Goal: Information Seeking & Learning: Learn about a topic

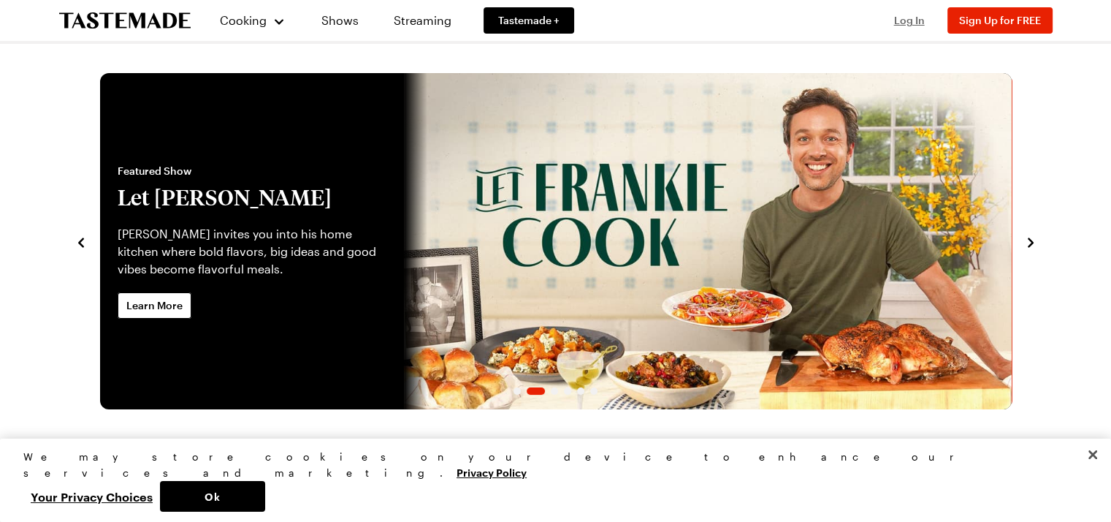
click at [902, 23] on span "Log In" at bounding box center [909, 20] width 31 height 12
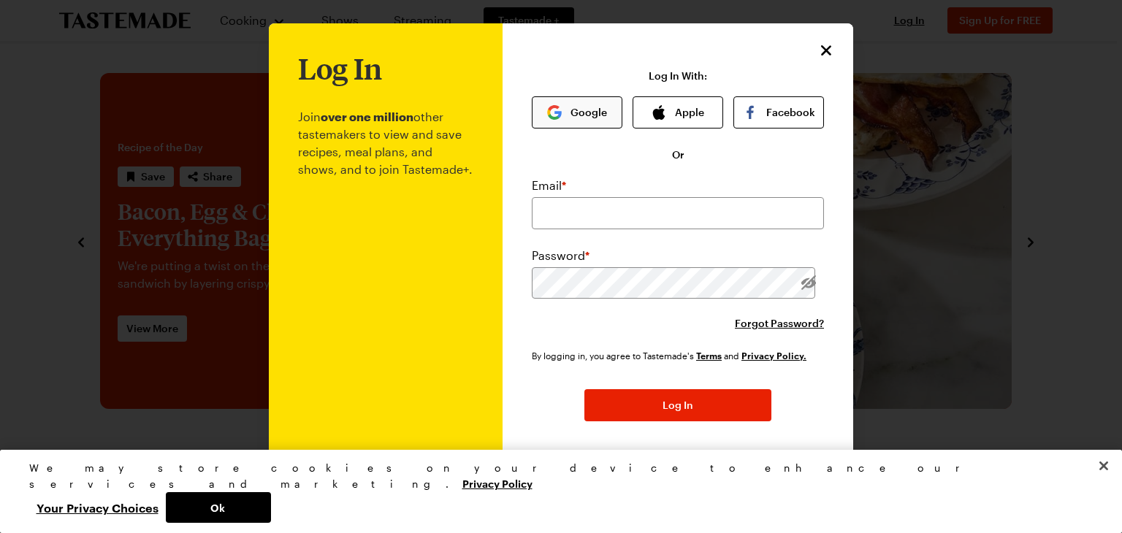
click at [559, 112] on button "Google" at bounding box center [577, 112] width 91 height 32
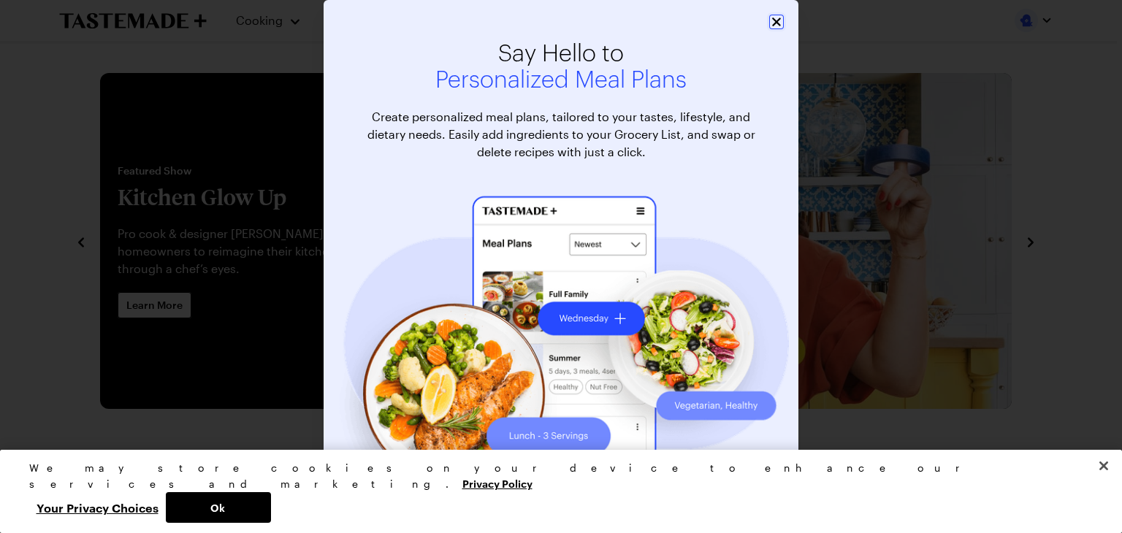
click at [773, 21] on icon "Close" at bounding box center [776, 22] width 15 height 15
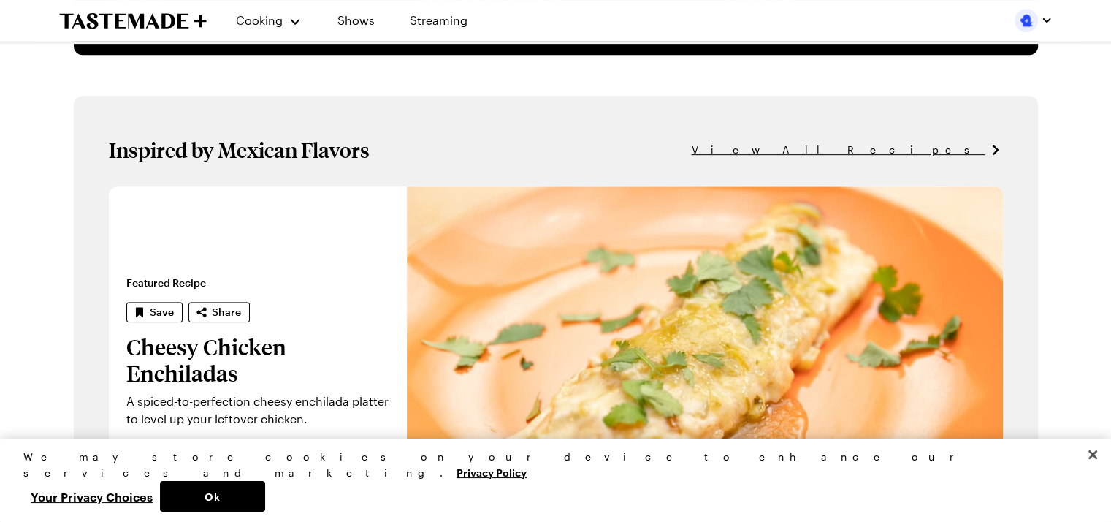
scroll to position [885, 0]
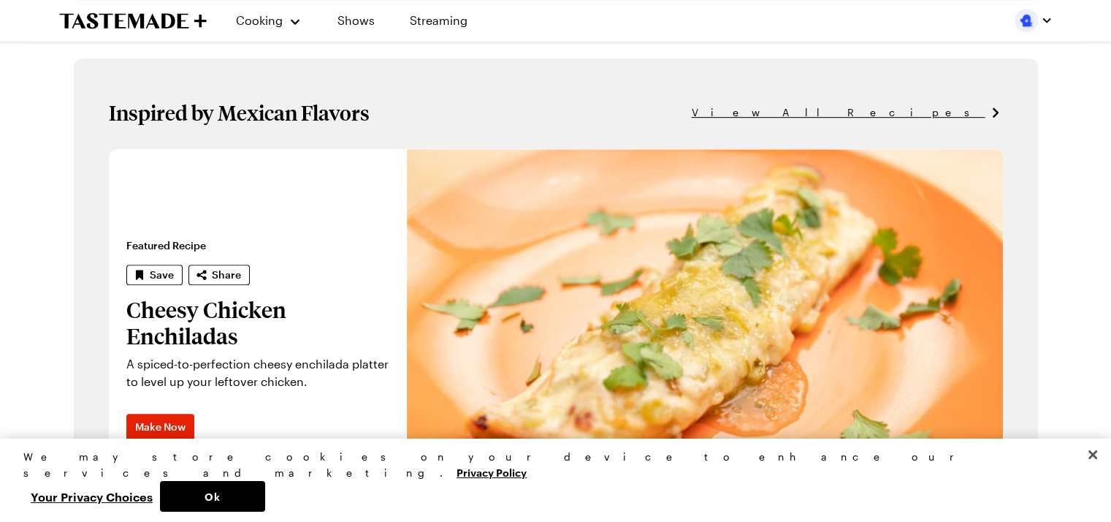
drag, startPoint x: 1116, startPoint y: 68, endPoint x: 1099, endPoint y: 191, distance: 124.6
drag, startPoint x: 1099, startPoint y: 191, endPoint x: 1093, endPoint y: 217, distance: 26.2
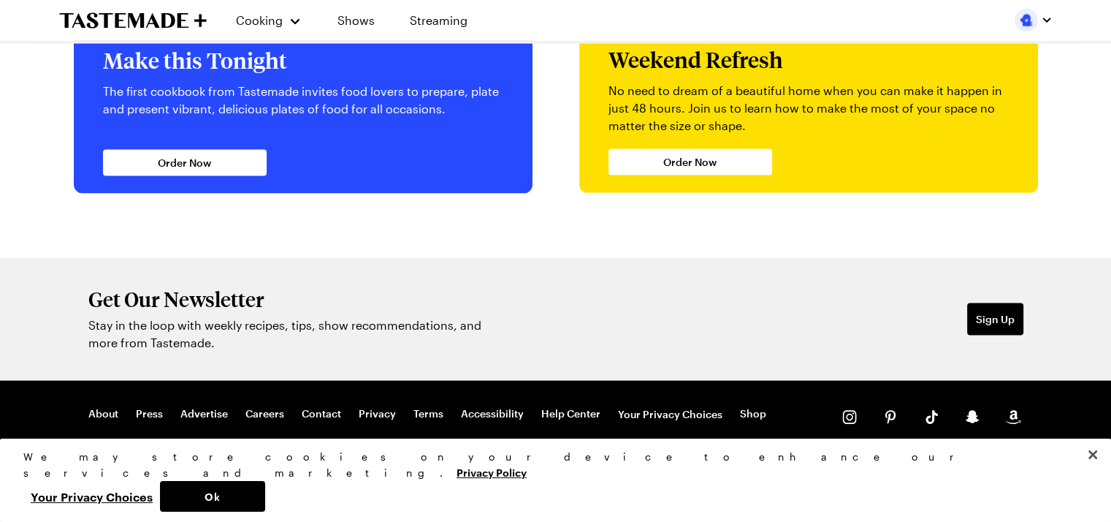
scroll to position [3021, 6]
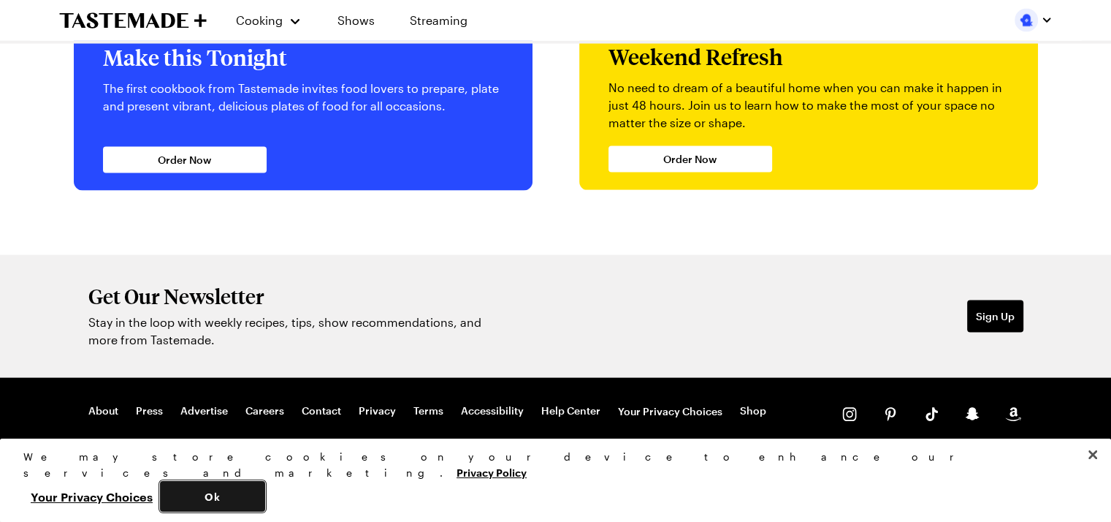
click at [265, 492] on button "Ok" at bounding box center [212, 496] width 105 height 31
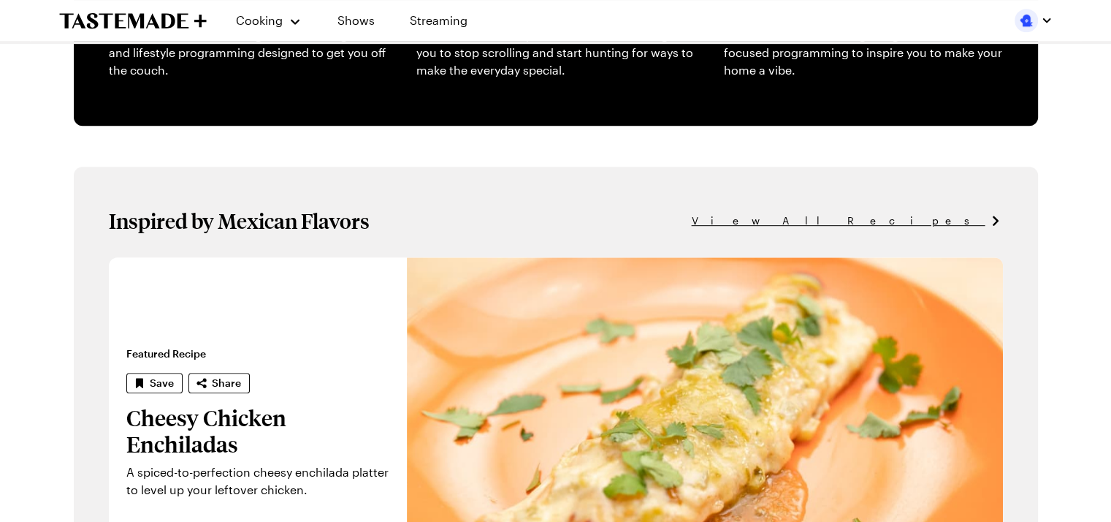
scroll to position [710, 6]
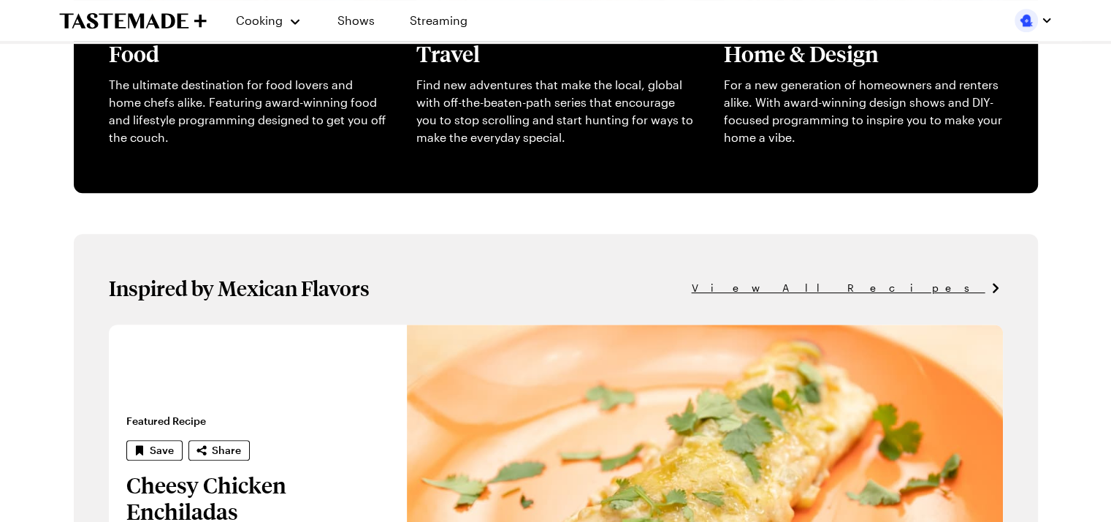
click at [960, 283] on span "View All Recipes" at bounding box center [839, 288] width 294 height 16
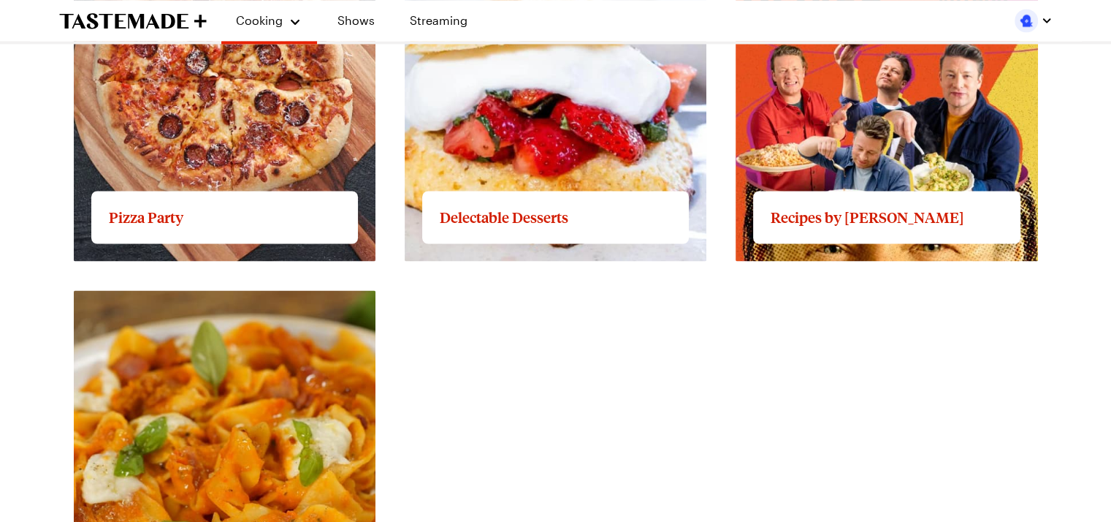
scroll to position [2422, 0]
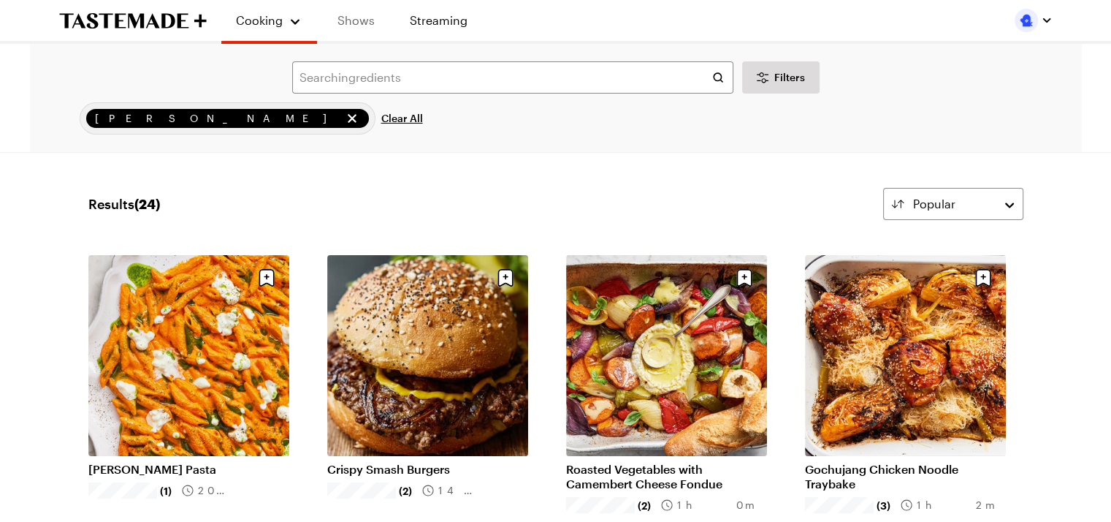
click at [356, 18] on link "Shows" at bounding box center [356, 20] width 66 height 41
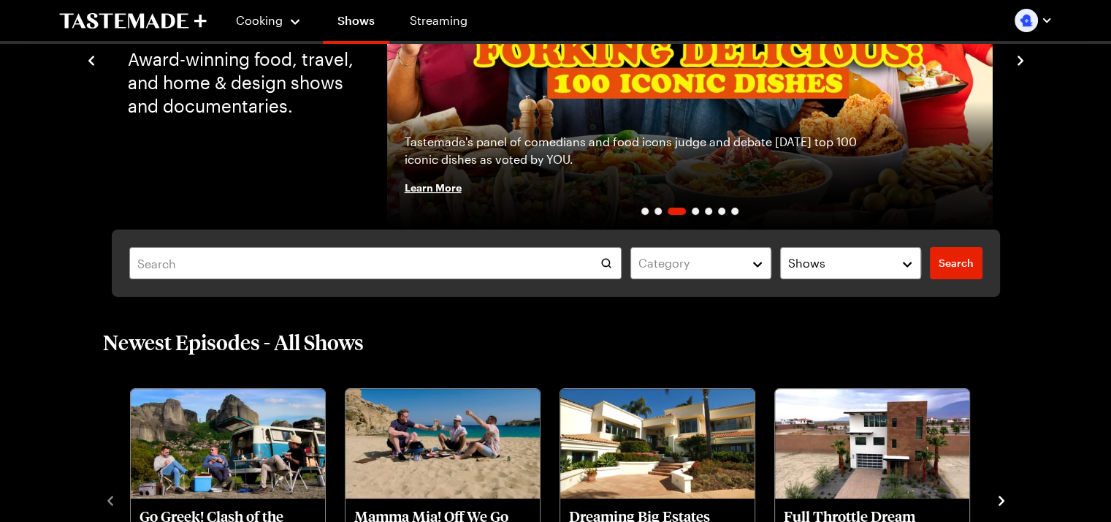
scroll to position [167, 0]
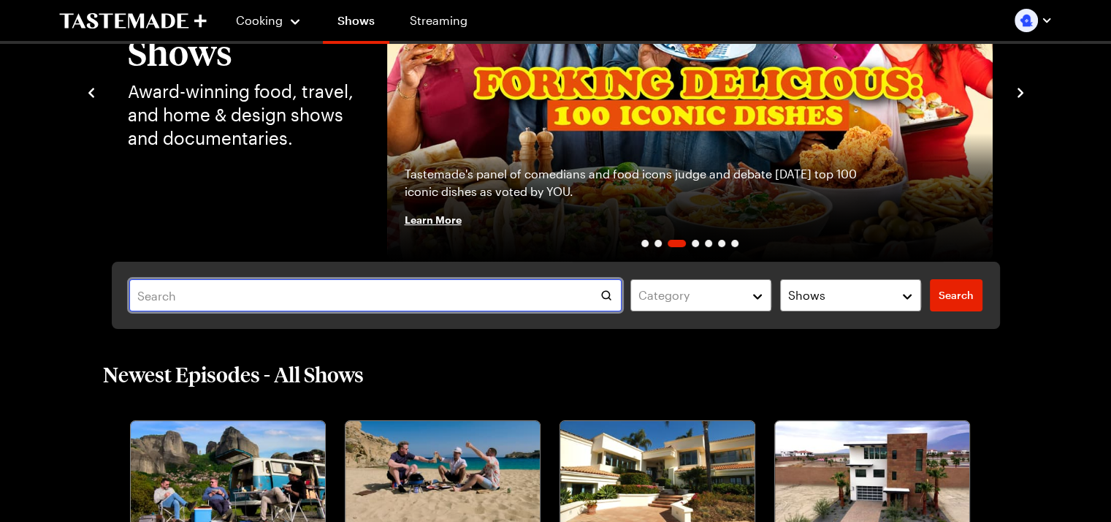
click at [136, 294] on input "text" at bounding box center [375, 295] width 493 height 32
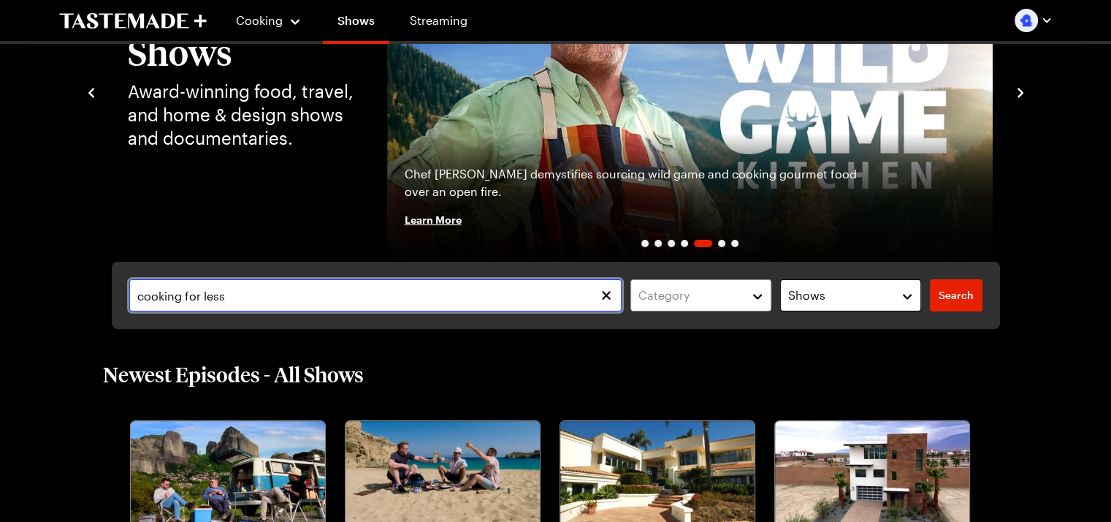
type input "cooking for less"
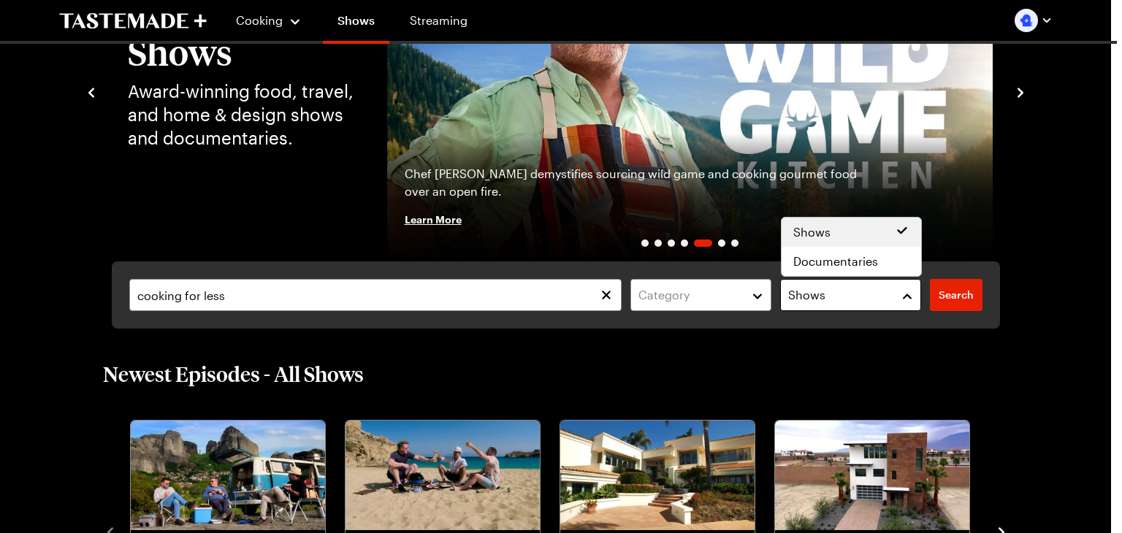
click at [907, 295] on button "Shows" at bounding box center [850, 295] width 141 height 32
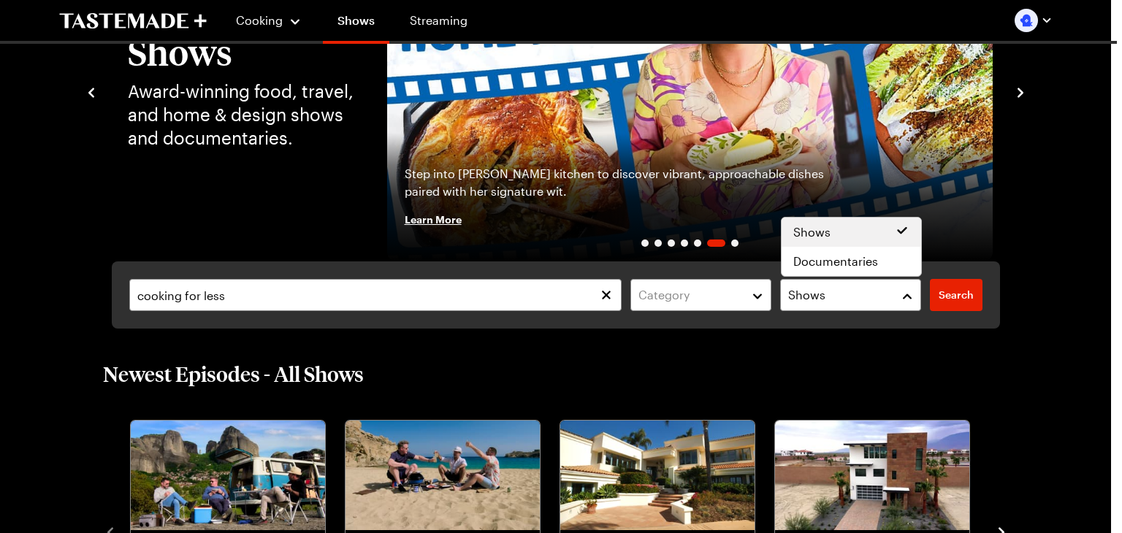
click at [952, 298] on div "cooking for less Category Shows Search Search" at bounding box center [556, 294] width 888 height 67
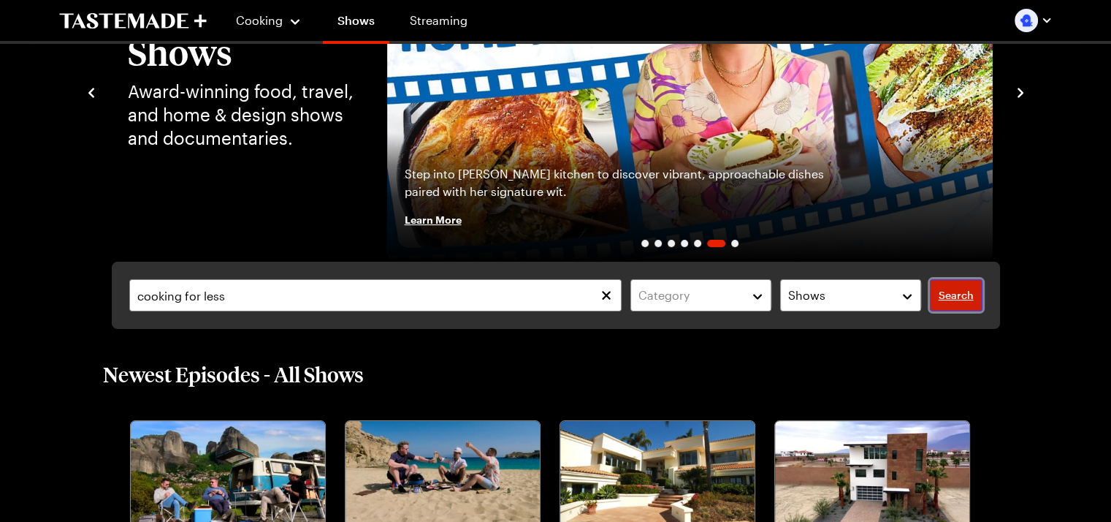
click at [952, 296] on span "Search" at bounding box center [956, 295] width 35 height 15
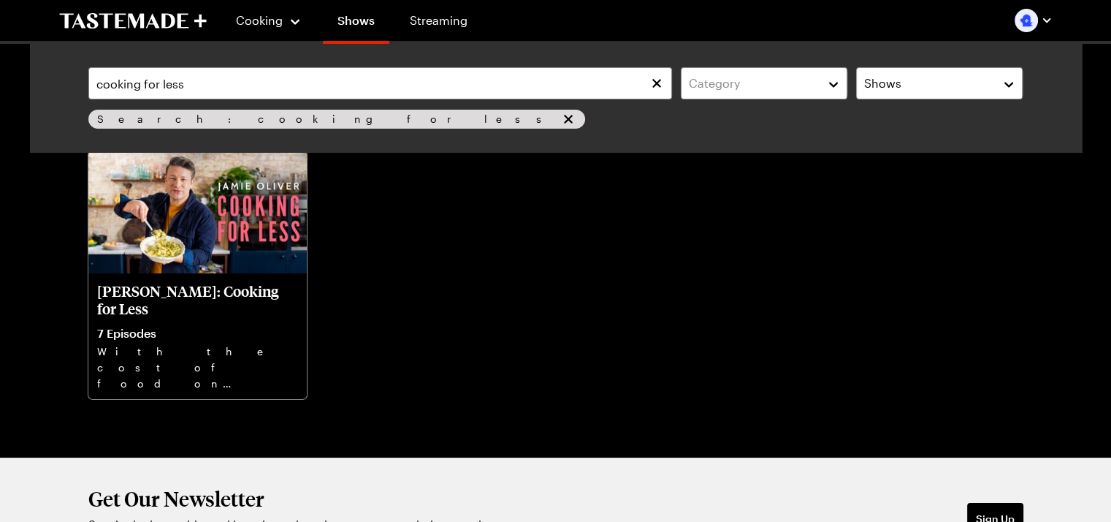
scroll to position [115, 0]
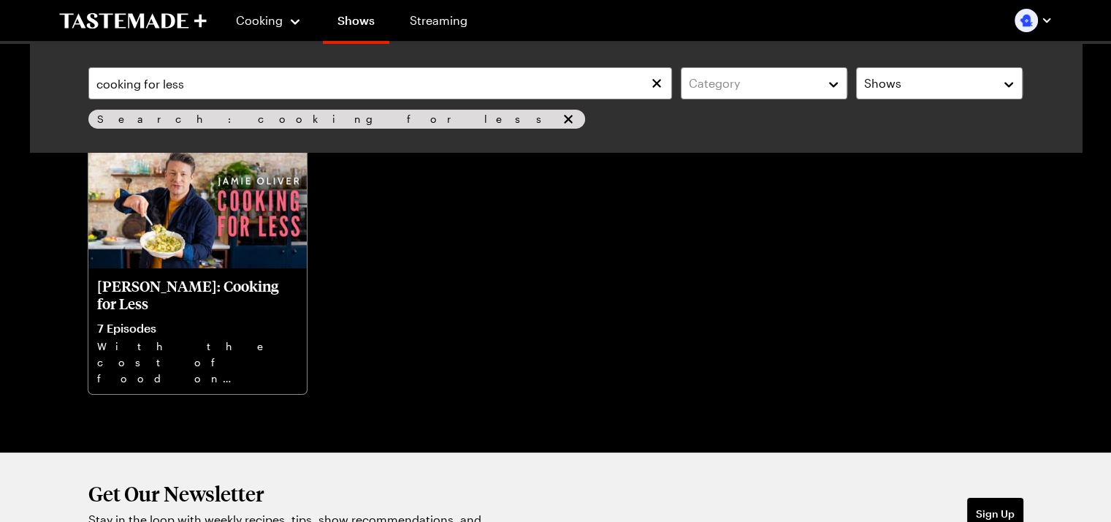
drag, startPoint x: 1099, startPoint y: 243, endPoint x: 1096, endPoint y: 175, distance: 67.3
click at [1096, 176] on div "Cooking Shows Streaming cooking for less Category Shows Search: cooking for les…" at bounding box center [555, 302] width 1111 height 834
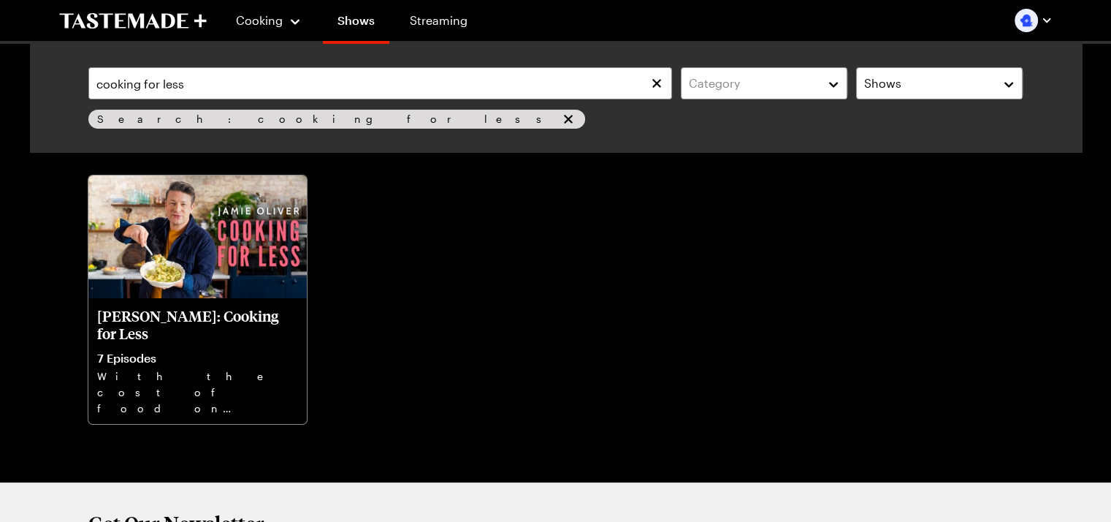
scroll to position [82, 0]
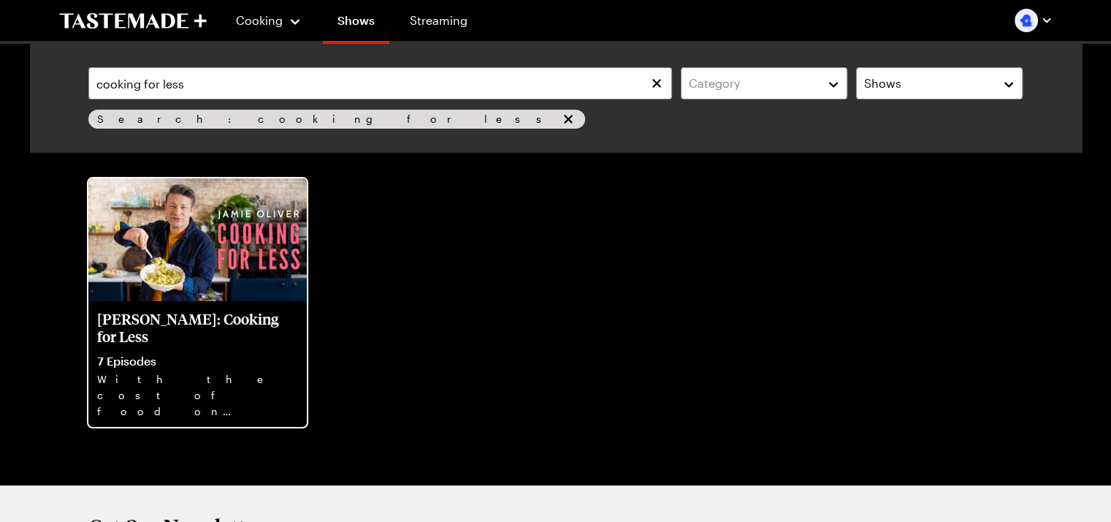
click at [150, 356] on p "7 Episodes" at bounding box center [197, 361] width 201 height 15
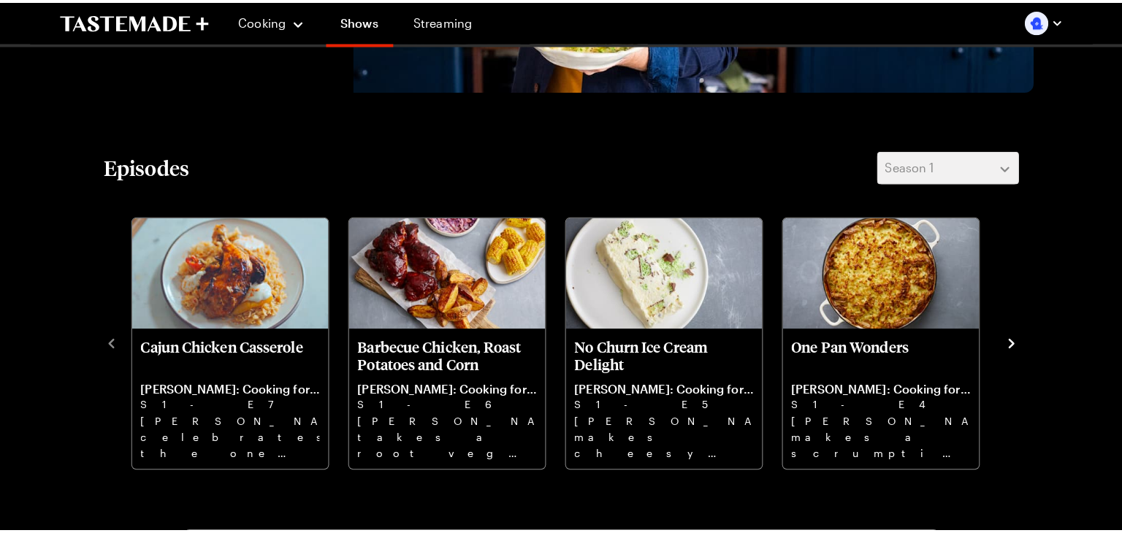
scroll to position [358, 0]
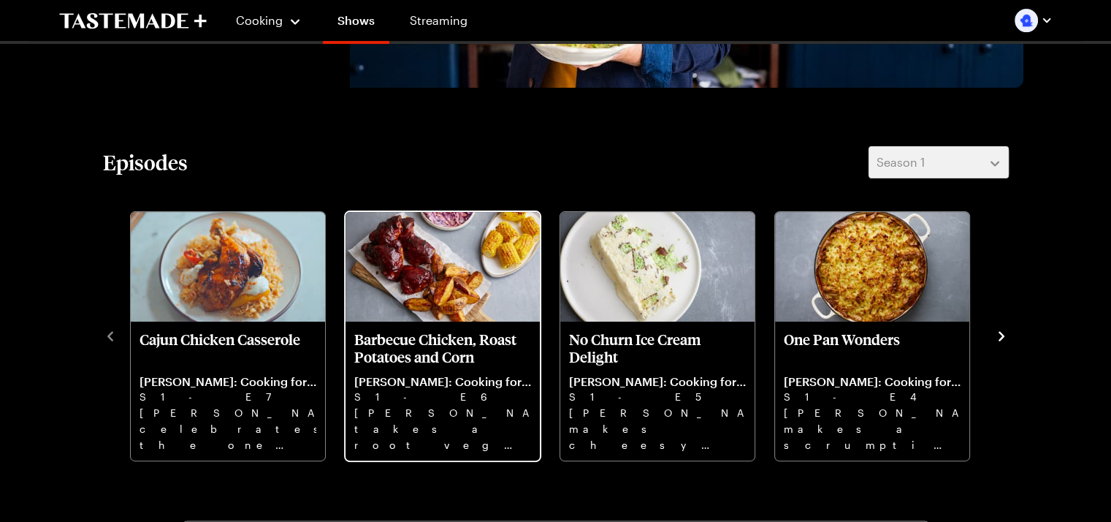
click at [432, 363] on link "Barbecue Chicken, Roast Potatoes and Corn [PERSON_NAME]: Cooking for Less S1 - …" at bounding box center [442, 390] width 177 height 121
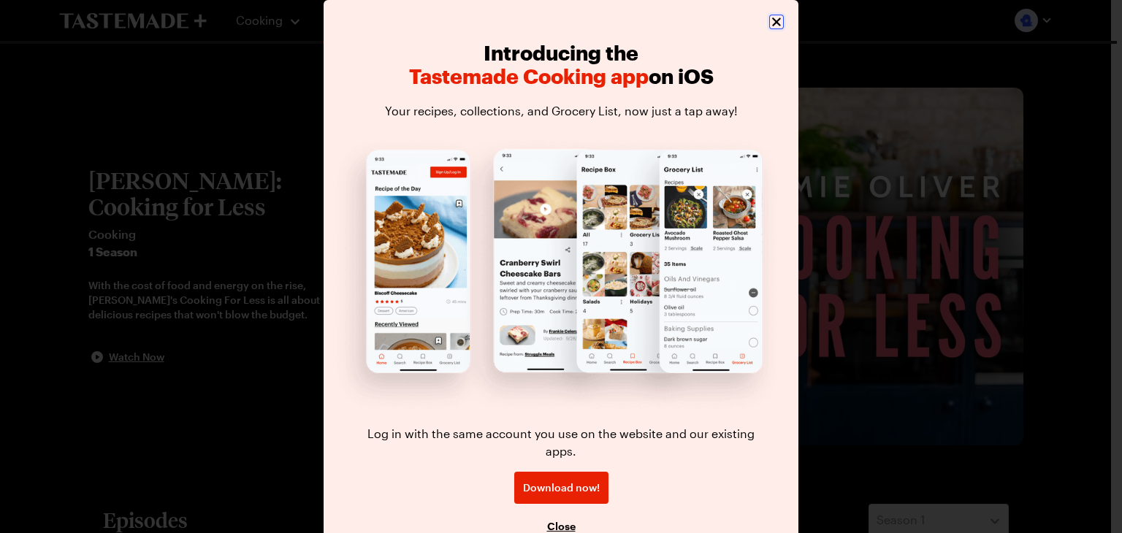
click at [771, 20] on icon "Close" at bounding box center [776, 22] width 15 height 15
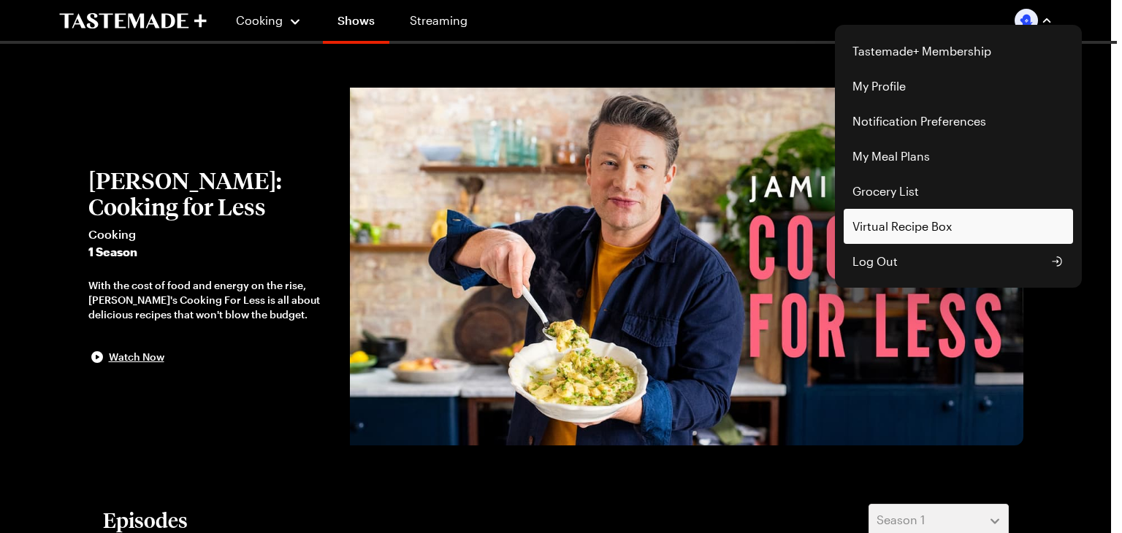
click at [932, 228] on link "Virtual Recipe Box" at bounding box center [958, 226] width 229 height 35
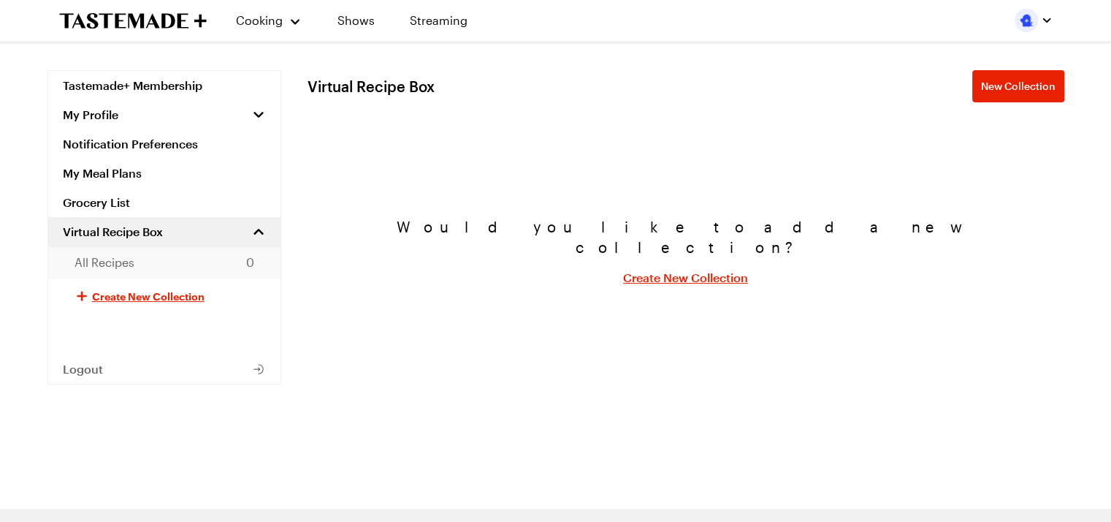
click at [142, 264] on link "All Recipes 0" at bounding box center [164, 262] width 232 height 32
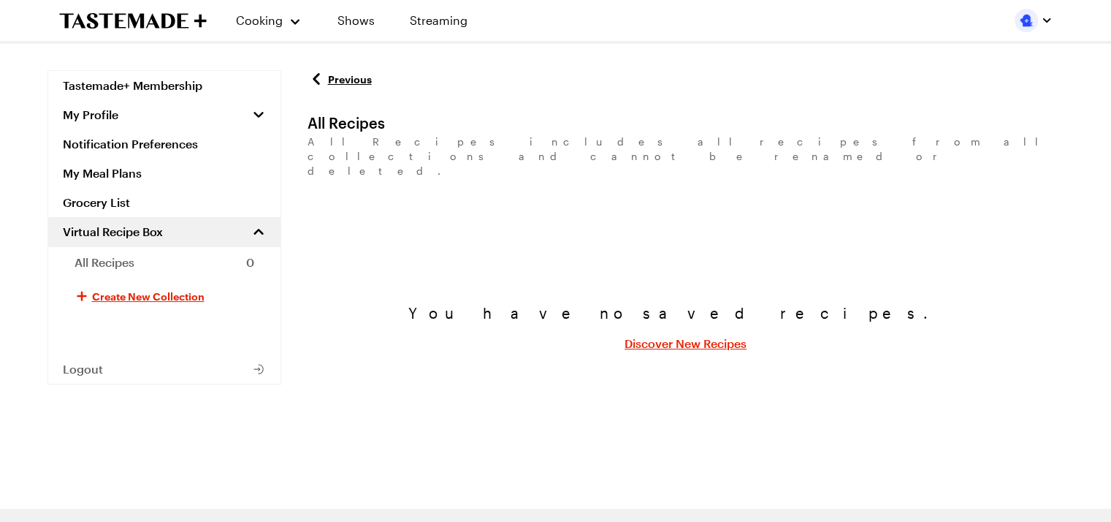
click at [333, 121] on h1 "All Recipes" at bounding box center [346, 123] width 77 height 18
click at [256, 74] on link "Recipes" at bounding box center [285, 74] width 111 height 32
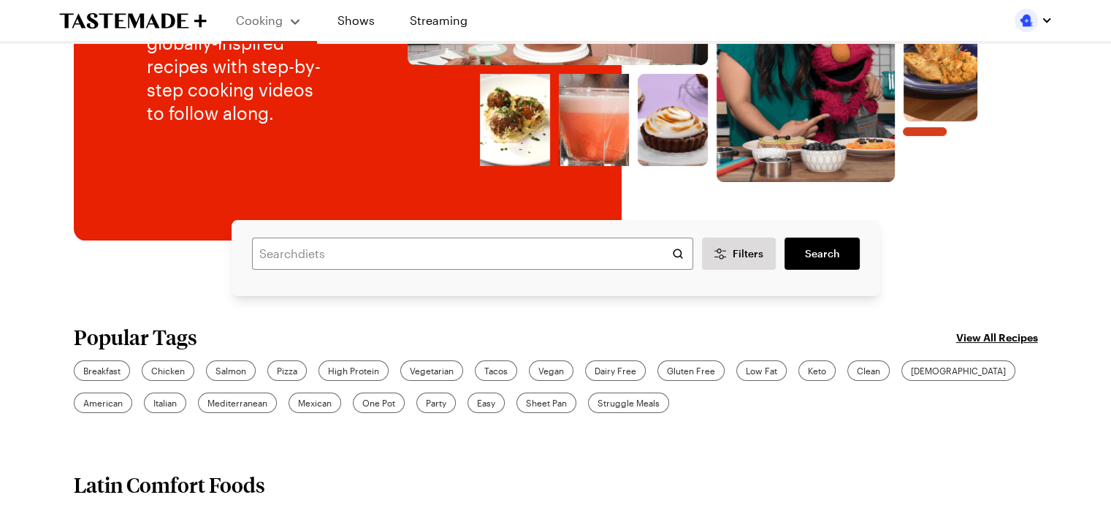
scroll to position [232, 0]
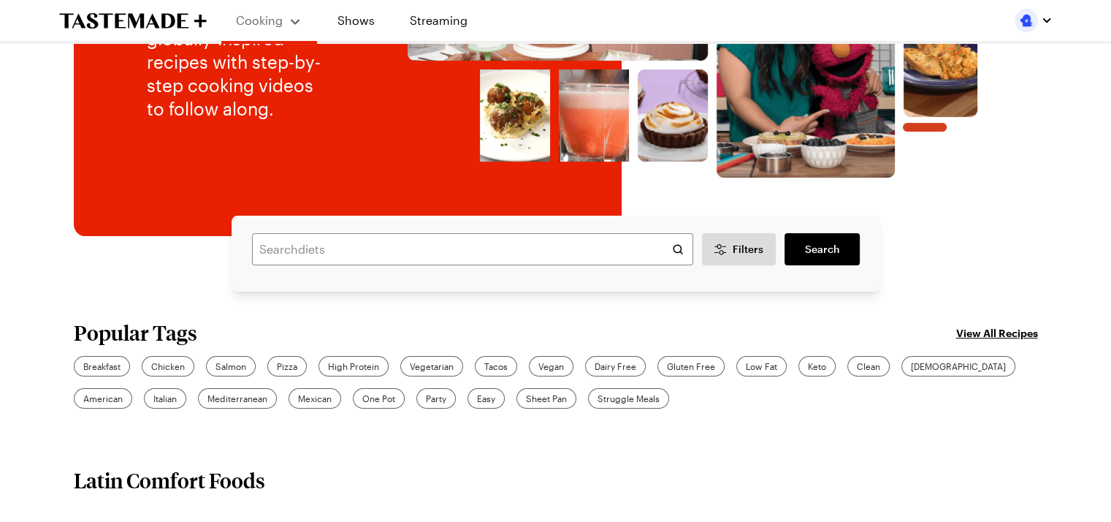
drag, startPoint x: 1115, startPoint y: 61, endPoint x: 1107, endPoint y: 94, distance: 33.8
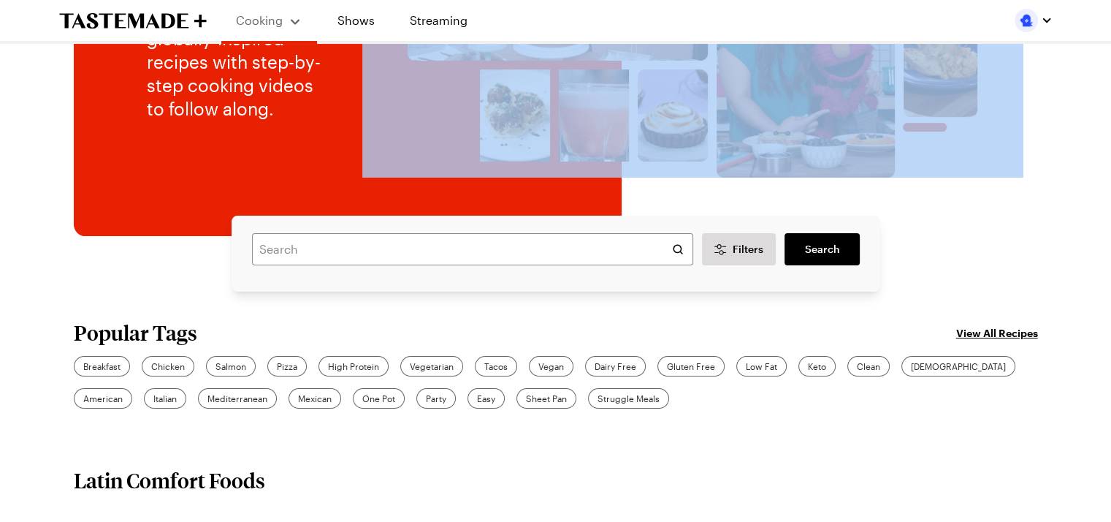
click at [207, 395] on span "Mediterranean" at bounding box center [237, 398] width 60 height 13
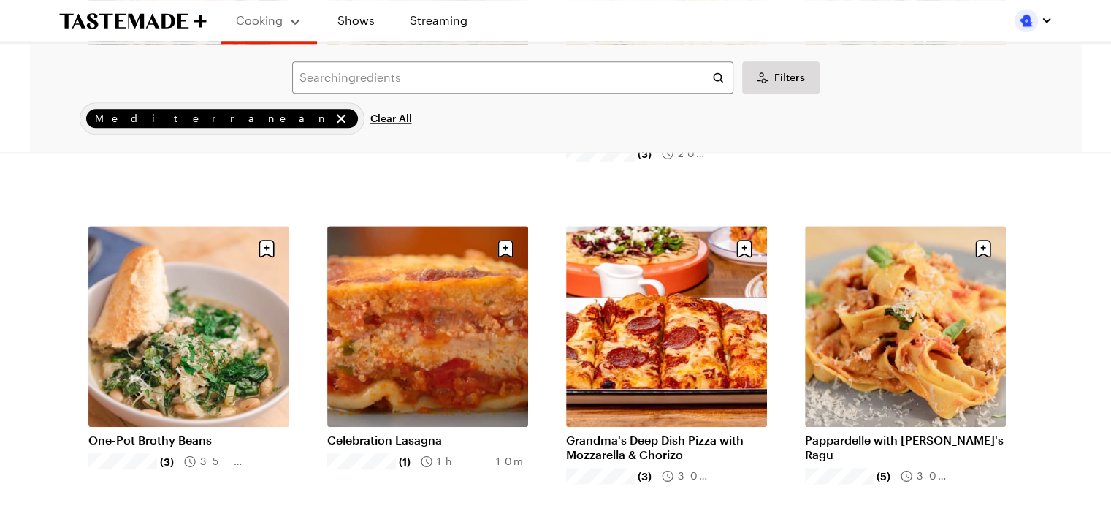
scroll to position [1643, 0]
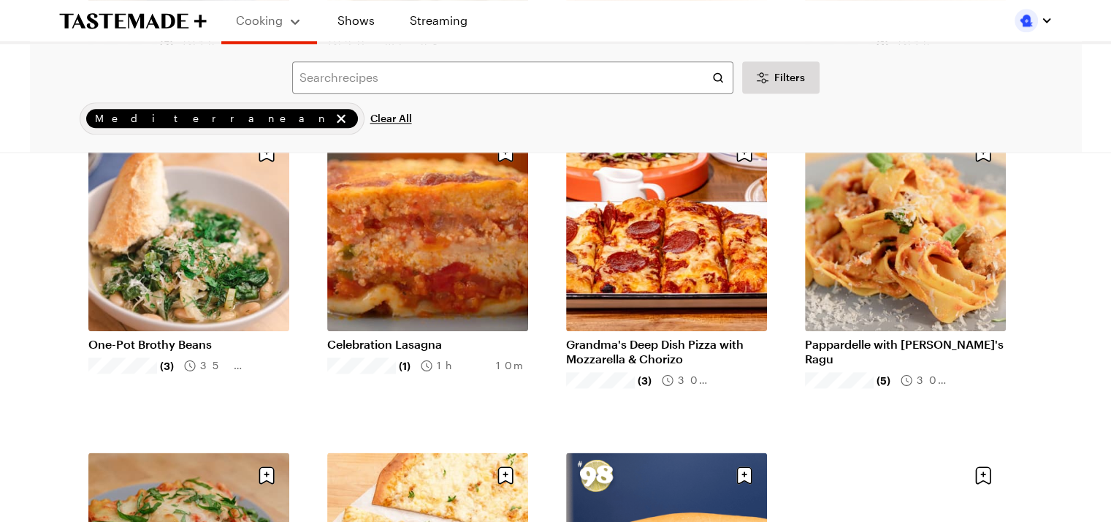
scroll to position [1730, 0]
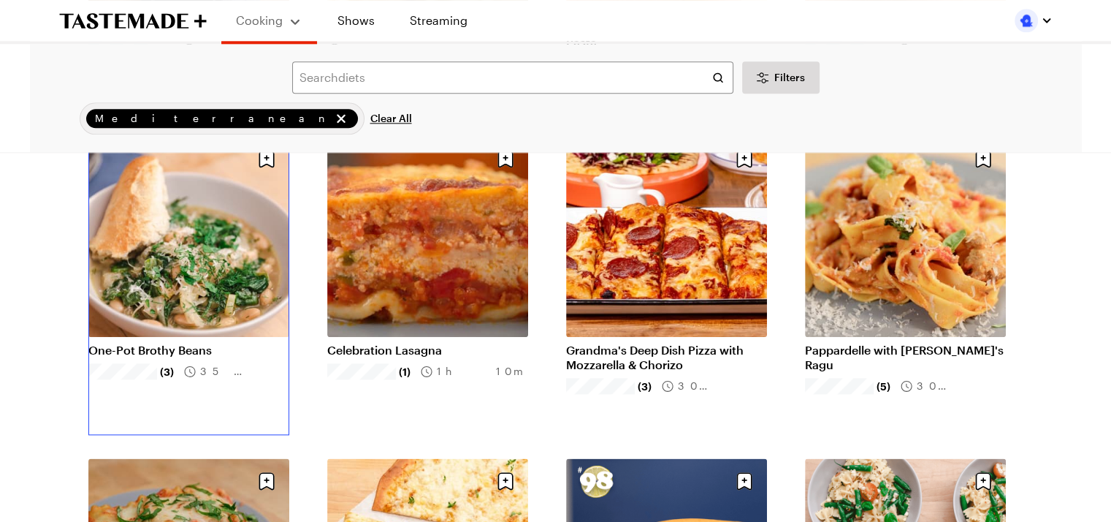
click at [179, 343] on link "One-Pot Brothy Beans" at bounding box center [188, 350] width 201 height 15
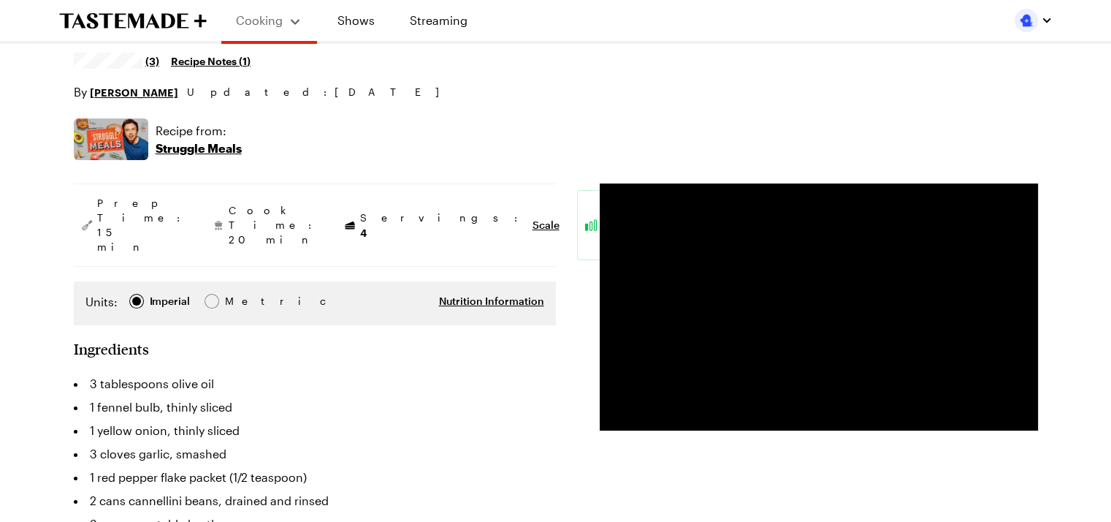
scroll to position [187, 0]
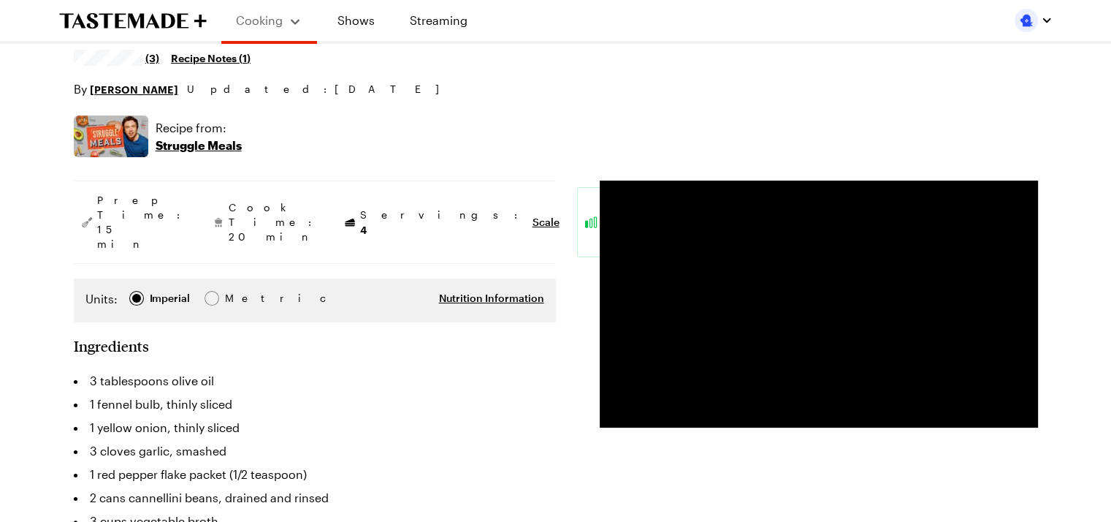
drag, startPoint x: 1108, startPoint y: 64, endPoint x: 1107, endPoint y: 75, distance: 10.3
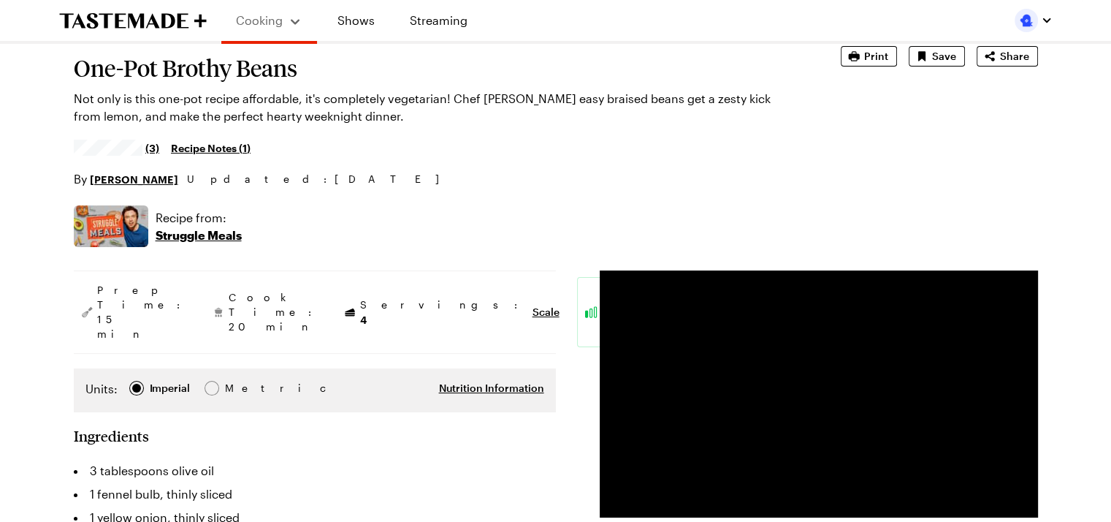
scroll to position [0, 0]
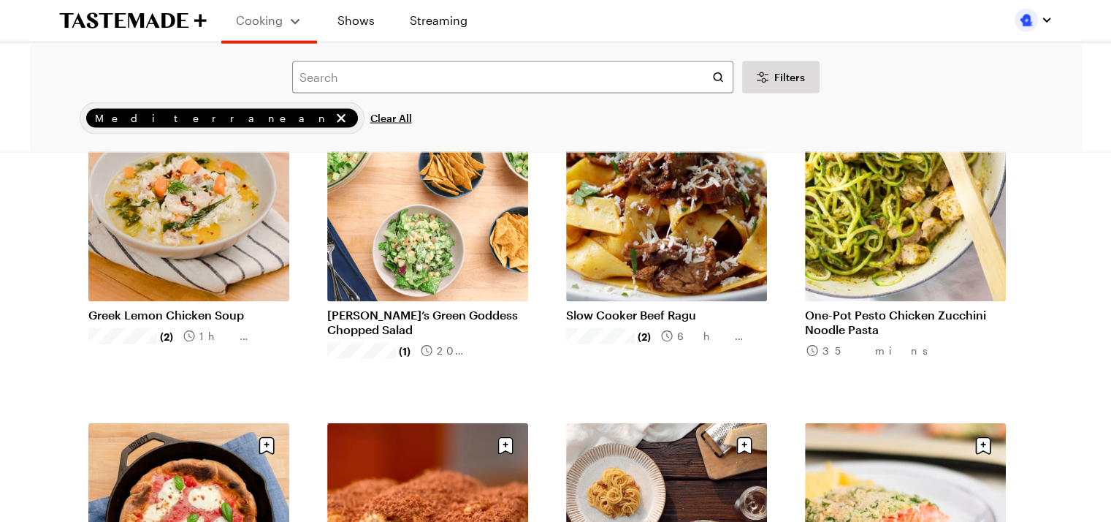
scroll to position [3063, 0]
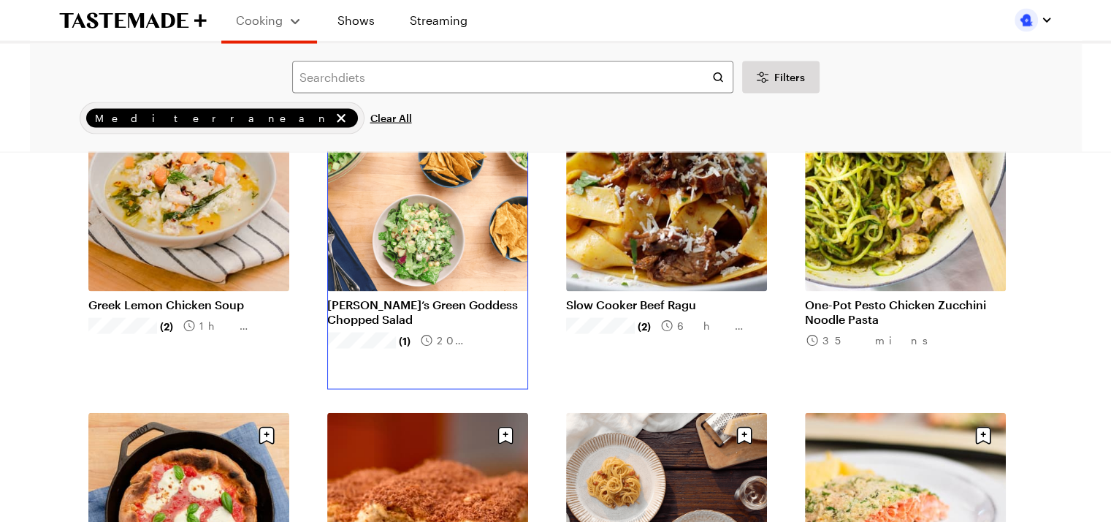
click at [411, 297] on link "Frankie’s Green Goddess Chopped Salad" at bounding box center [427, 311] width 201 height 29
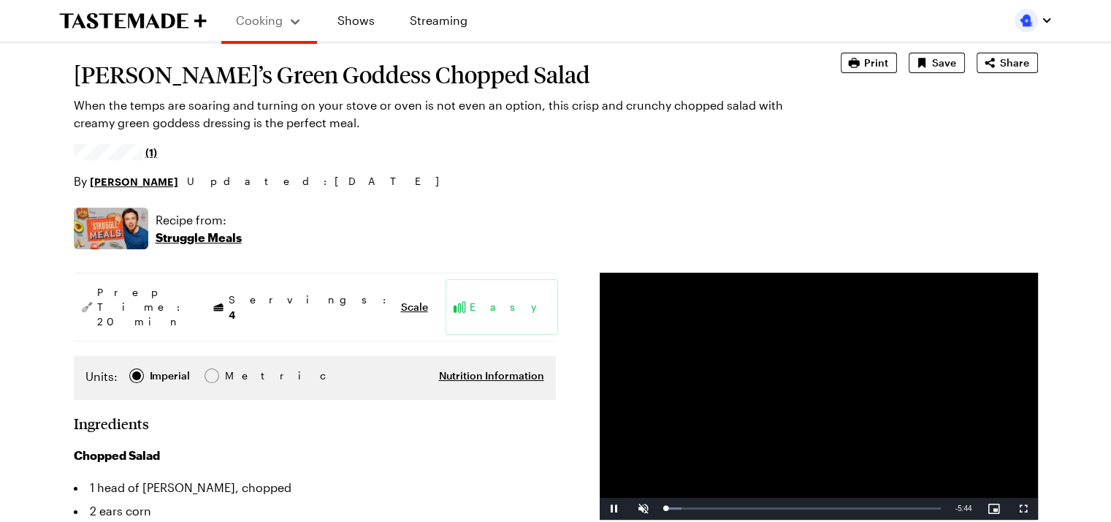
type textarea "x"
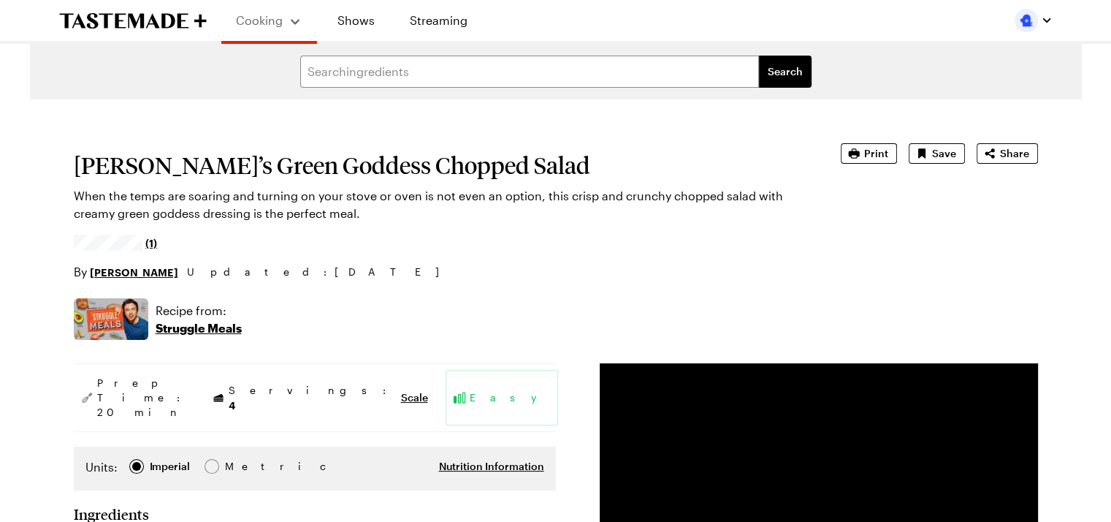
click at [1102, 28] on div "Cooking Shows Streaming" at bounding box center [555, 22] width 1111 height 44
